Goal: Information Seeking & Learning: Find specific page/section

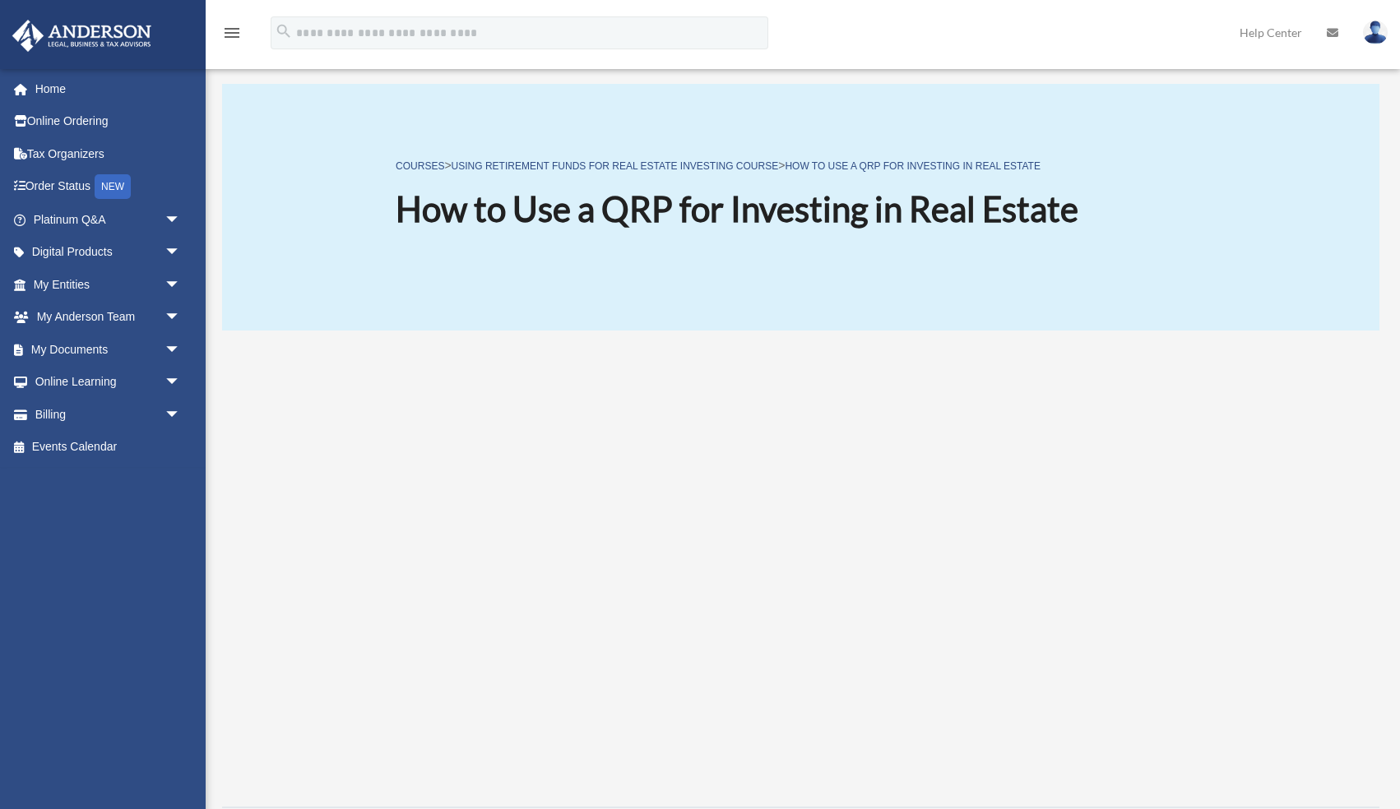
scroll to position [187, 0]
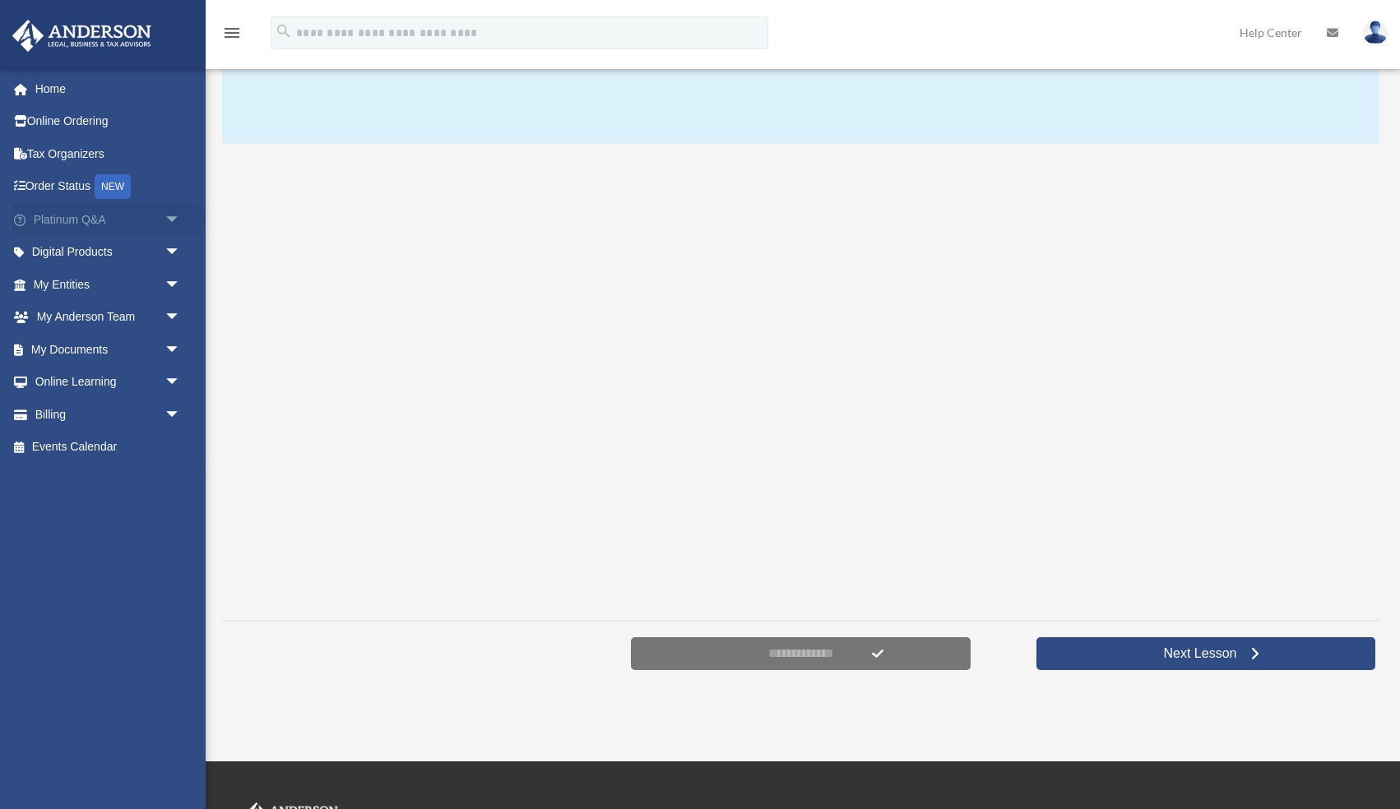
click at [104, 223] on link "Platinum Q&A arrow_drop_down" at bounding box center [109, 219] width 194 height 33
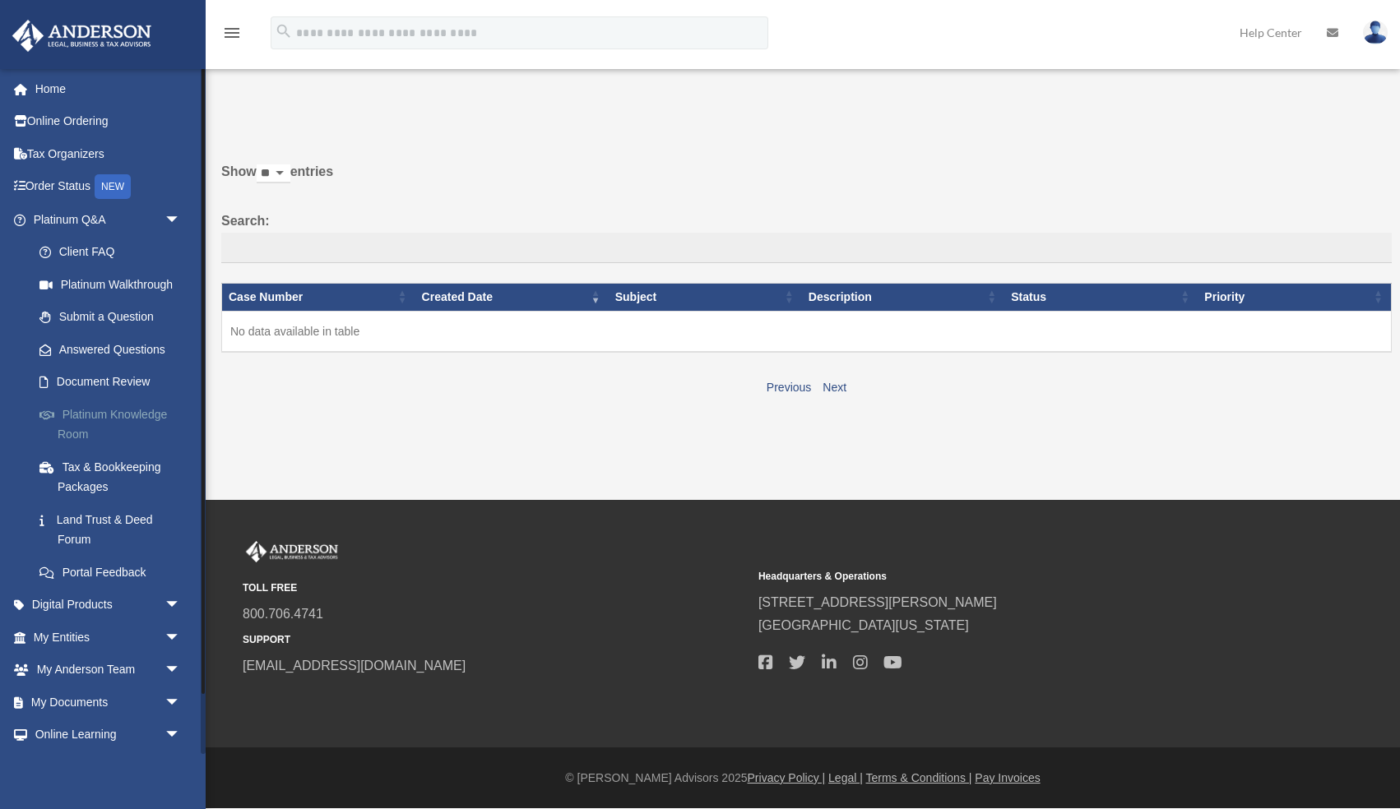
click at [123, 419] on link "Platinum Knowledge Room" at bounding box center [114, 424] width 183 height 53
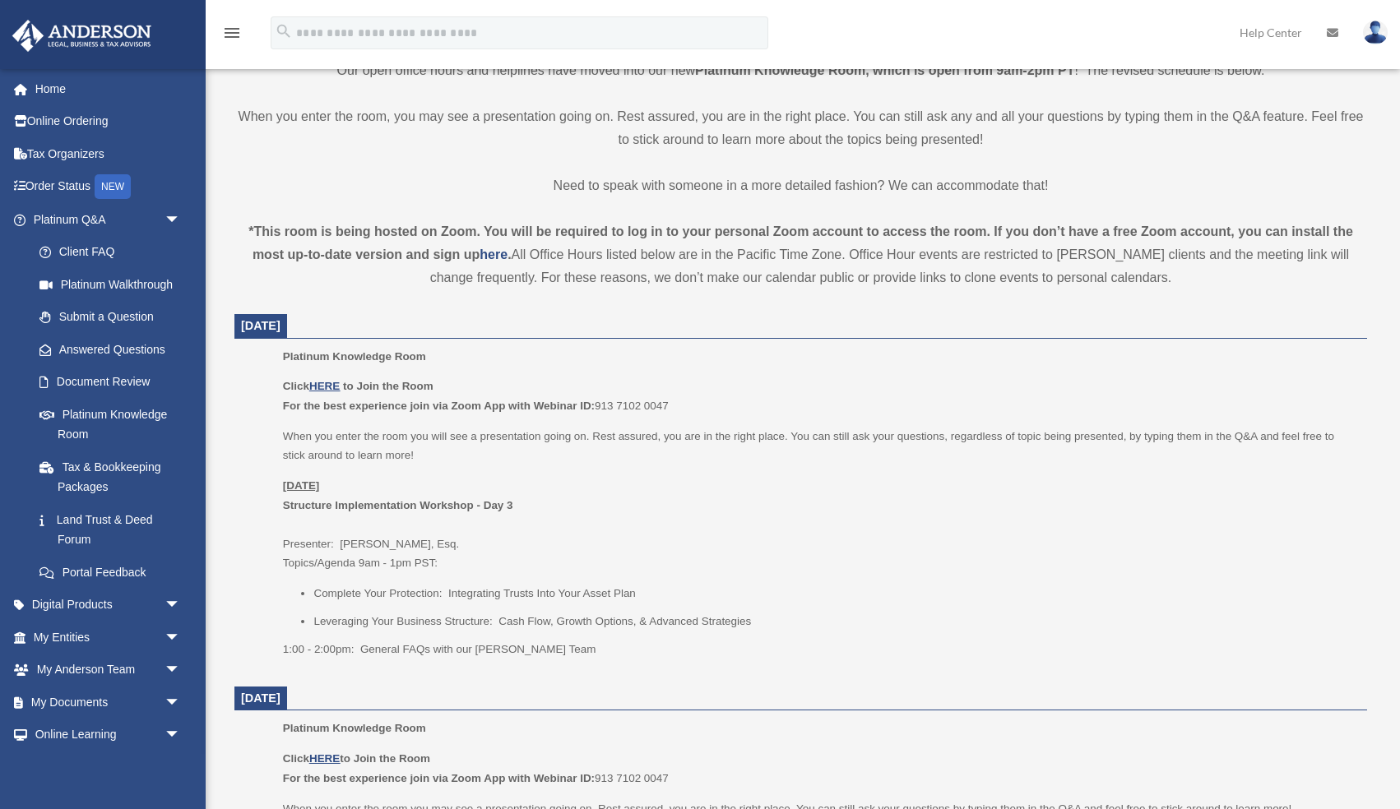
scroll to position [493, 0]
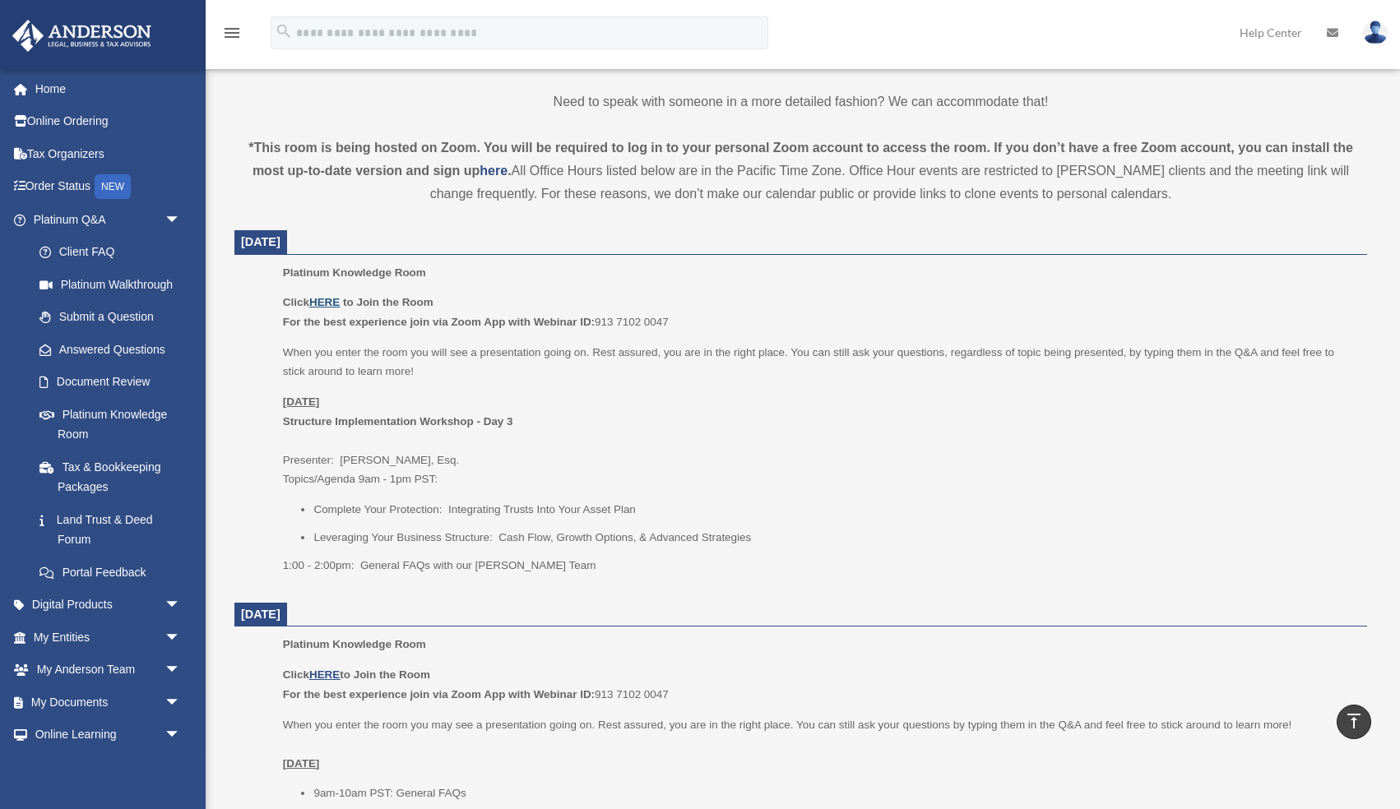
click at [326, 306] on u "HERE" at bounding box center [324, 302] width 30 height 12
